Goal: Information Seeking & Learning: Learn about a topic

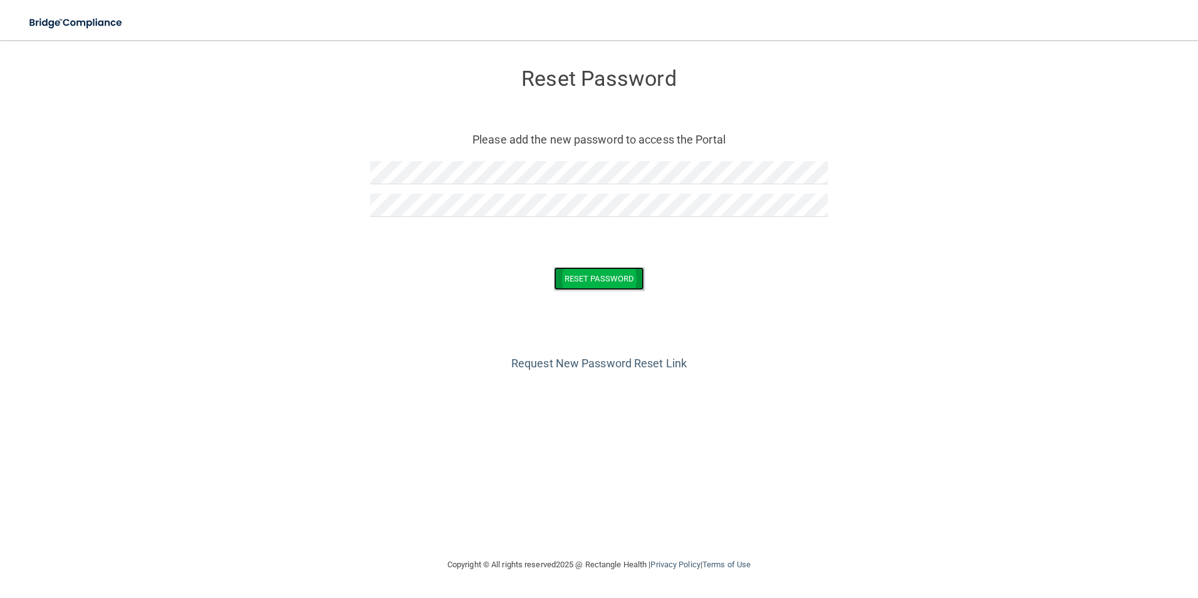
click at [601, 279] on button "Reset Password" at bounding box center [599, 278] width 90 height 23
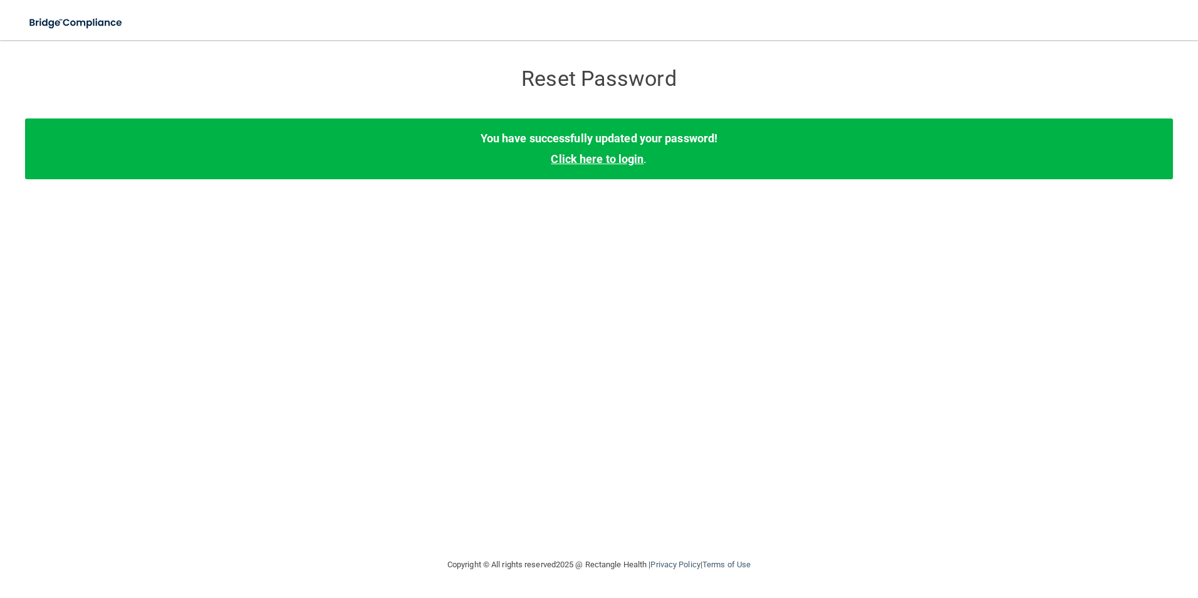
click at [602, 162] on link "Click here to login" at bounding box center [597, 158] width 93 height 13
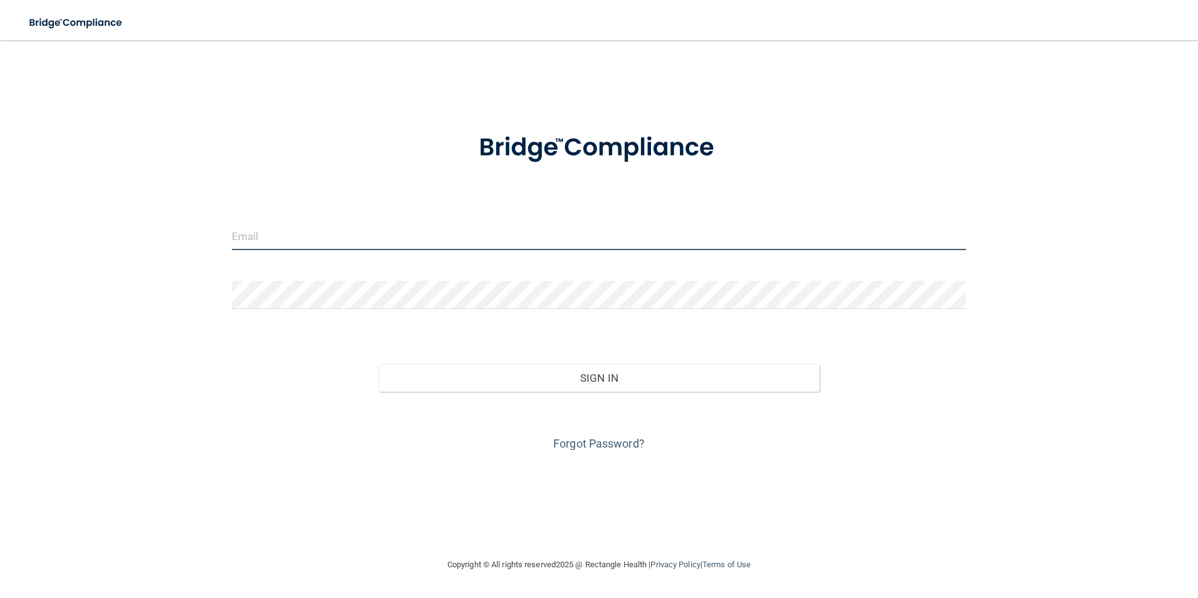
click at [266, 236] on input "email" at bounding box center [599, 236] width 735 height 28
click at [290, 236] on input "email" at bounding box center [599, 236] width 735 height 28
drag, startPoint x: 288, startPoint y: 235, endPoint x: 276, endPoint y: 231, distance: 13.1
click at [276, 231] on input "email" at bounding box center [599, 236] width 735 height 28
click at [277, 232] on input "email" at bounding box center [599, 236] width 735 height 28
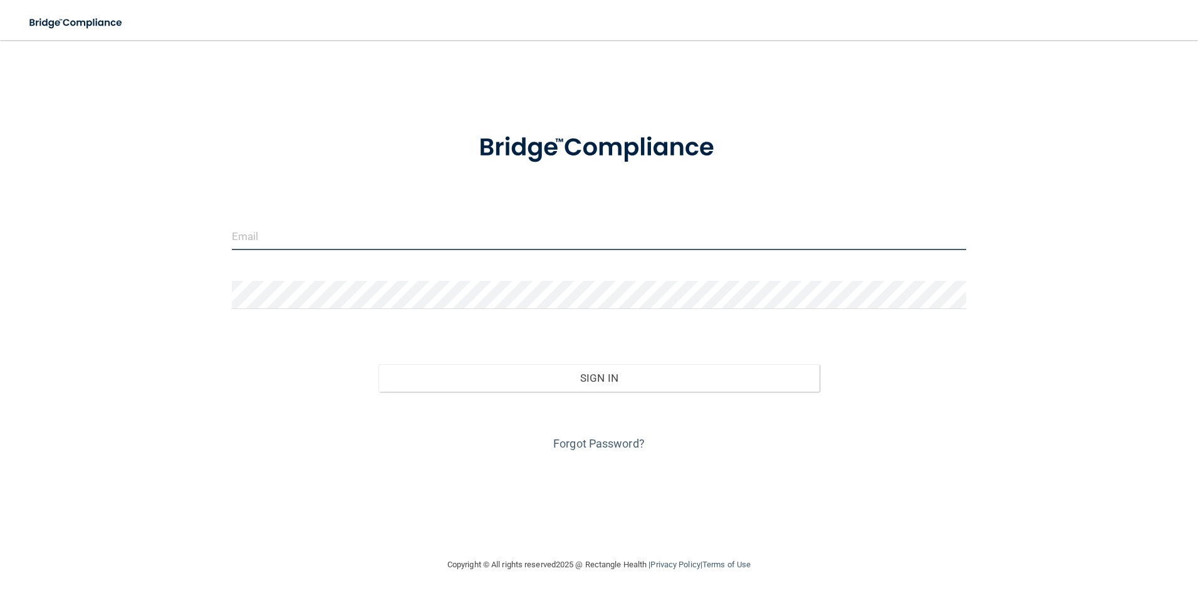
type input "R"
click at [308, 242] on input "rwhit" at bounding box center [599, 236] width 735 height 28
type input "[EMAIL_ADDRESS][DOMAIN_NAME]"
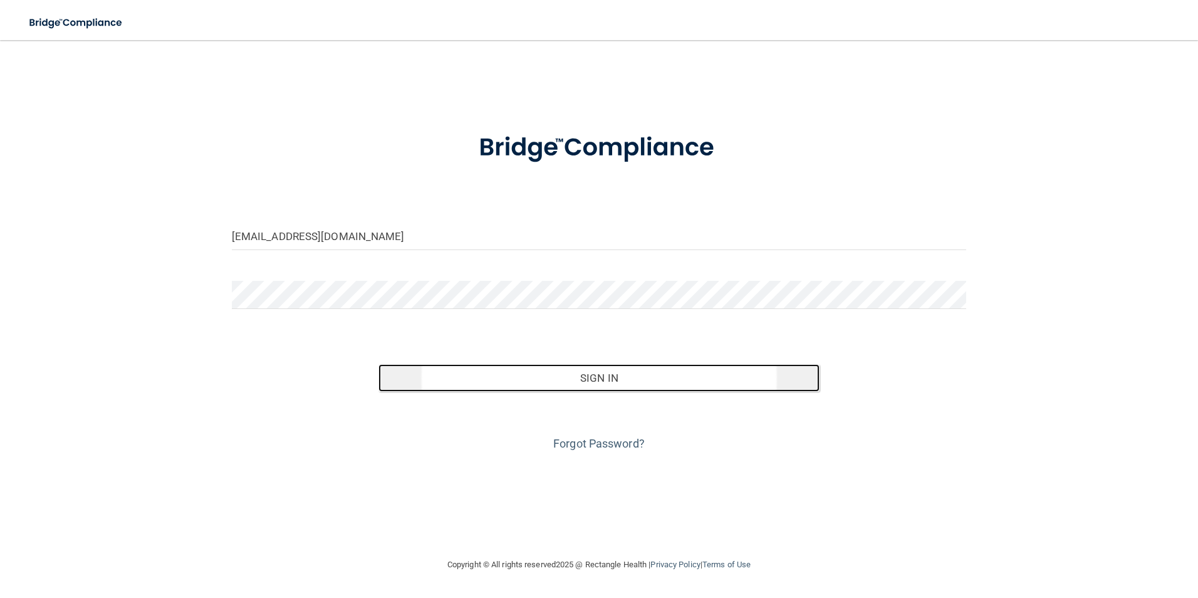
click at [610, 378] on button "Sign In" at bounding box center [598, 378] width 441 height 28
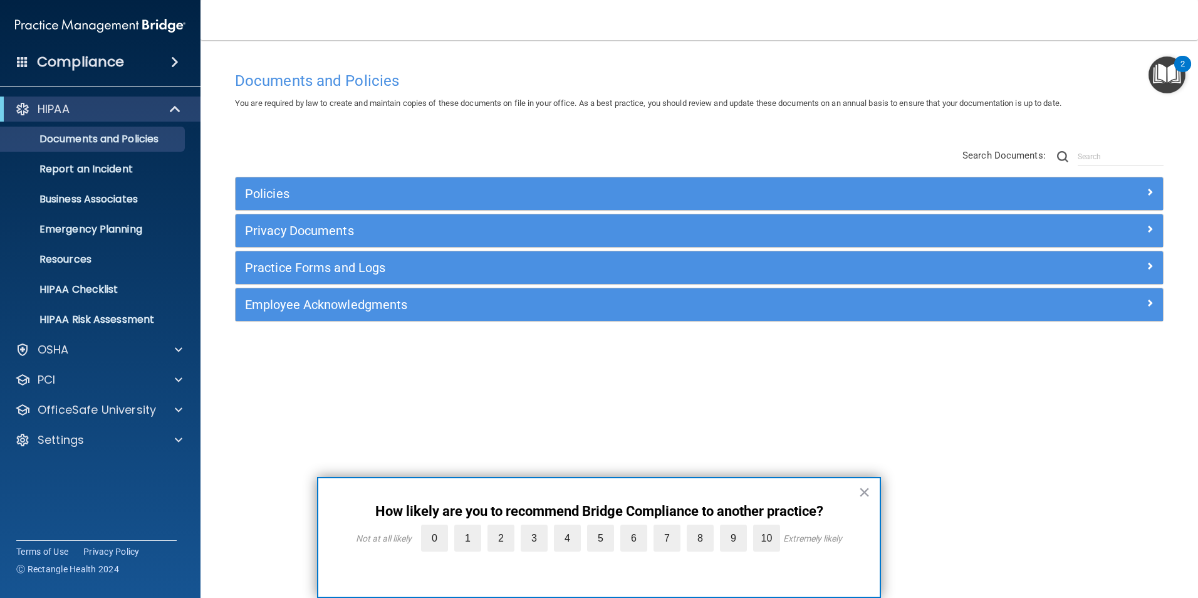
click at [866, 488] on button "×" at bounding box center [864, 492] width 12 height 20
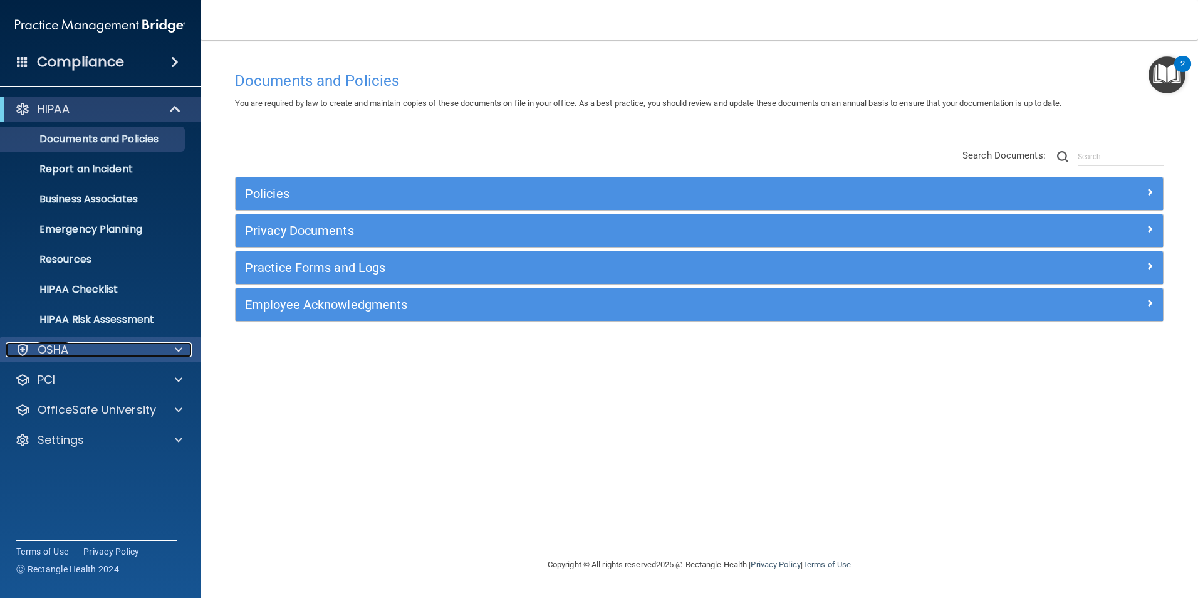
click at [175, 346] on span at bounding box center [179, 349] width 8 height 15
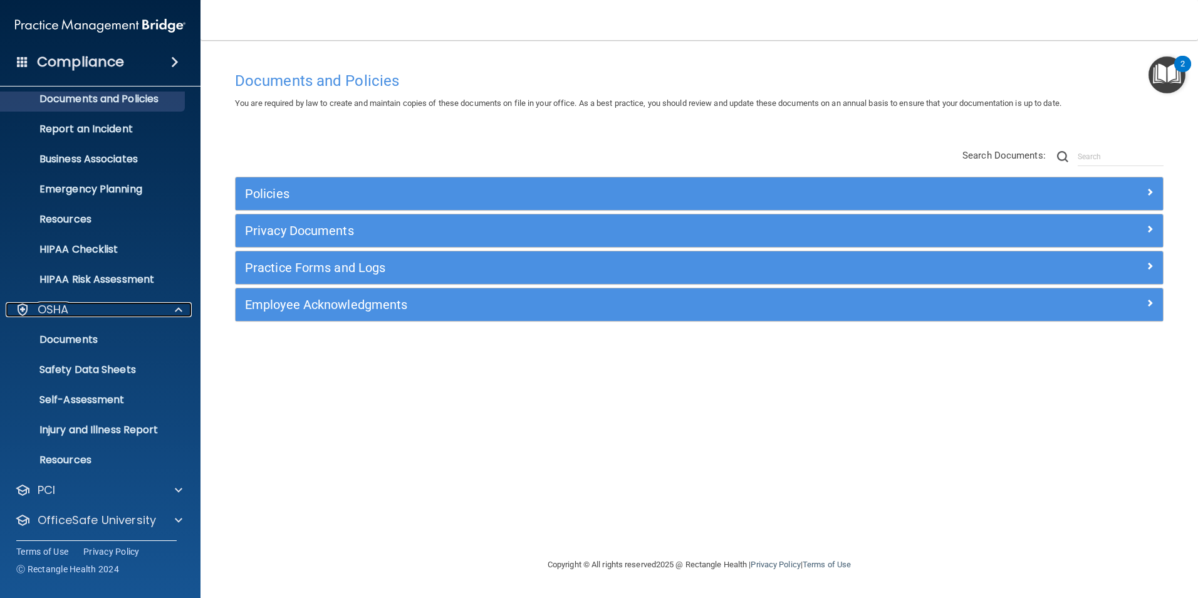
scroll to position [63, 0]
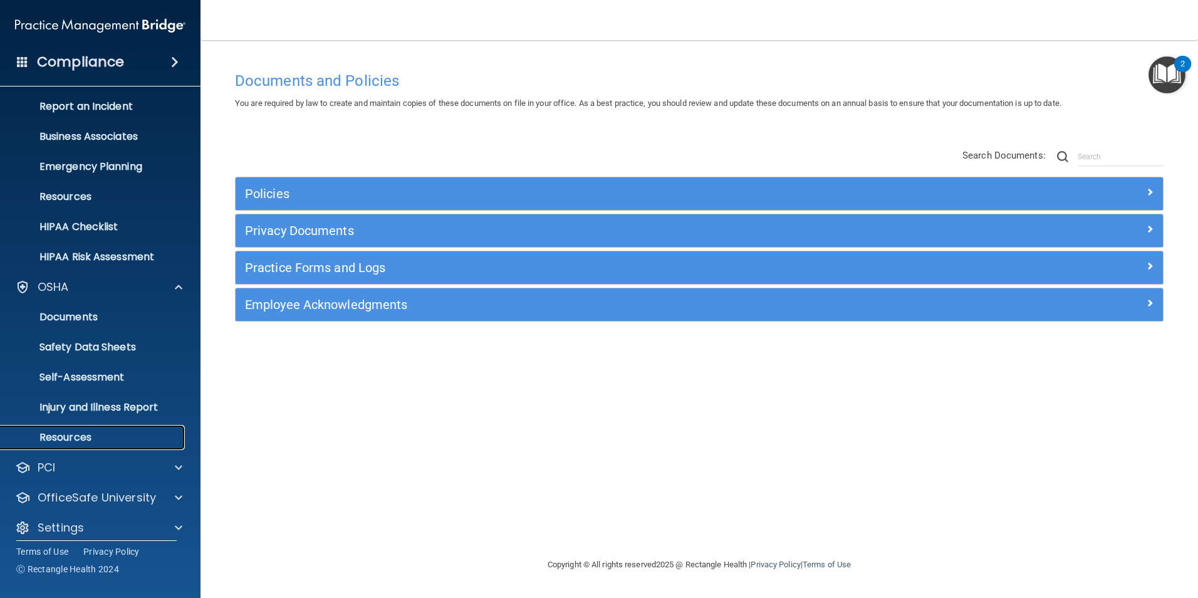
click at [71, 437] on p "Resources" at bounding box center [93, 437] width 171 height 13
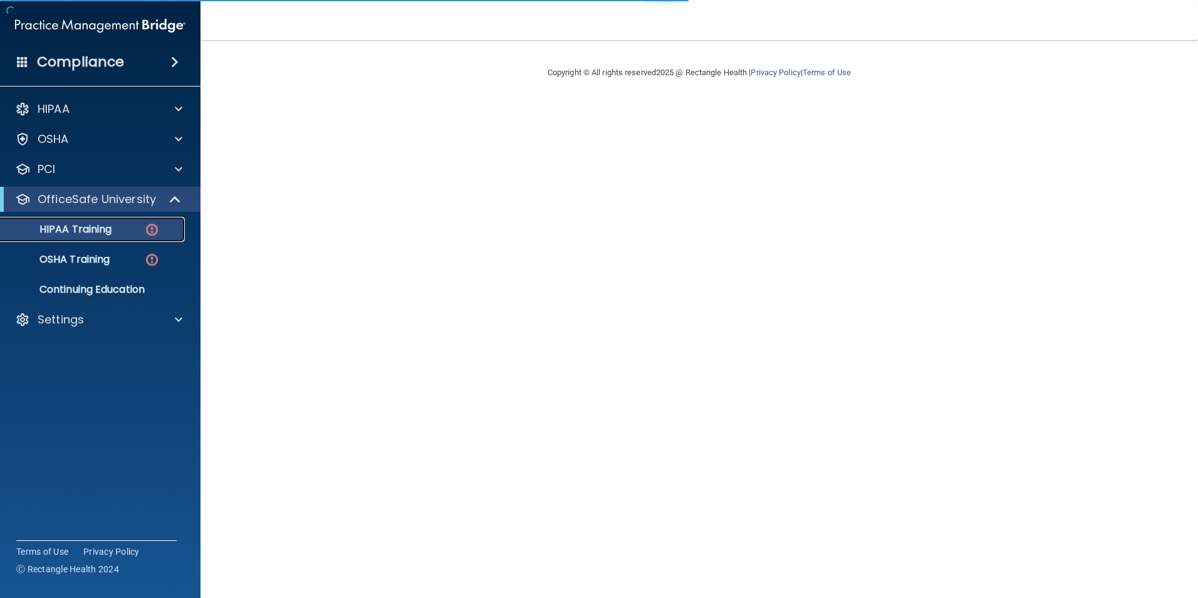
click at [153, 226] on img at bounding box center [152, 230] width 16 height 16
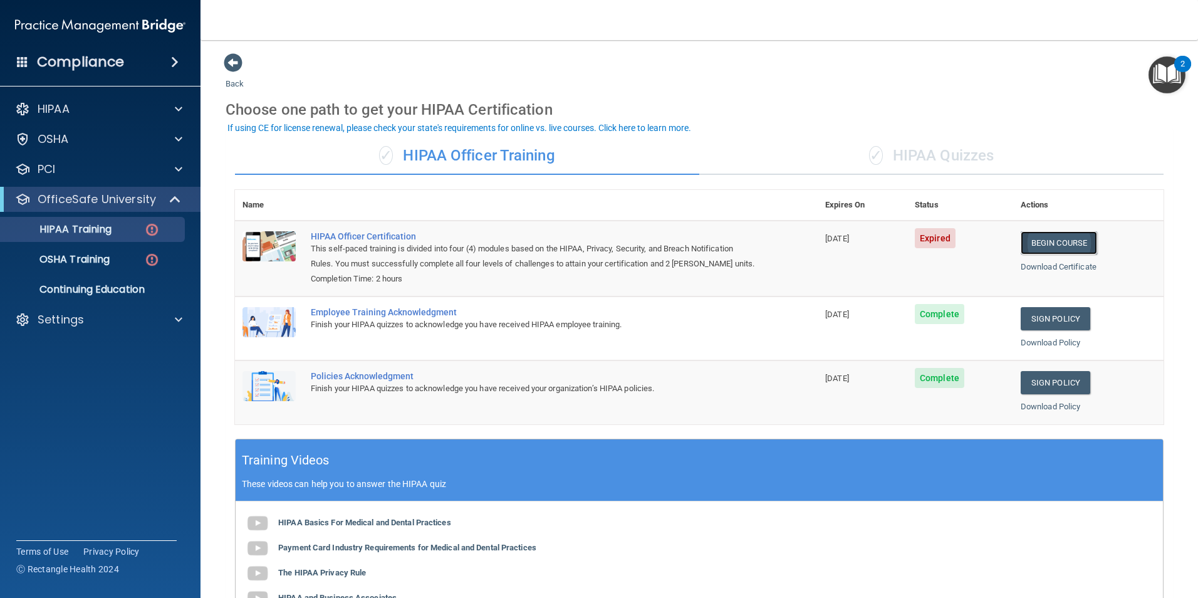
click at [1056, 240] on link "Begin Course" at bounding box center [1059, 242] width 76 height 23
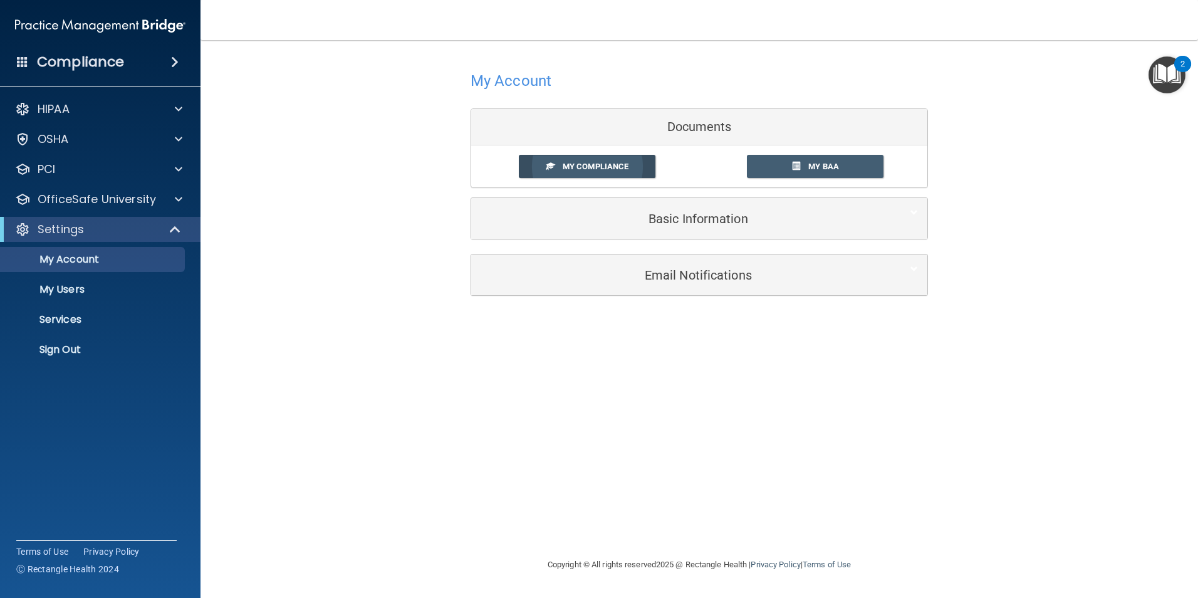
click at [593, 162] on span "My Compliance" at bounding box center [596, 166] width 66 height 9
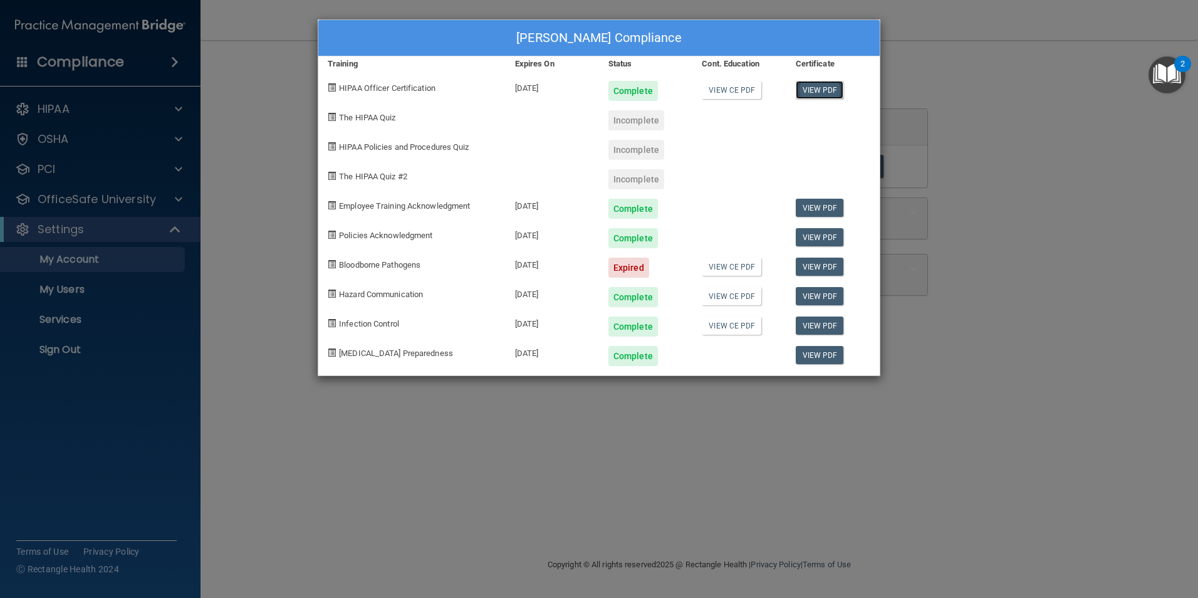
click at [828, 86] on link "View PDF" at bounding box center [820, 90] width 48 height 18
